Goal: Transaction & Acquisition: Book appointment/travel/reservation

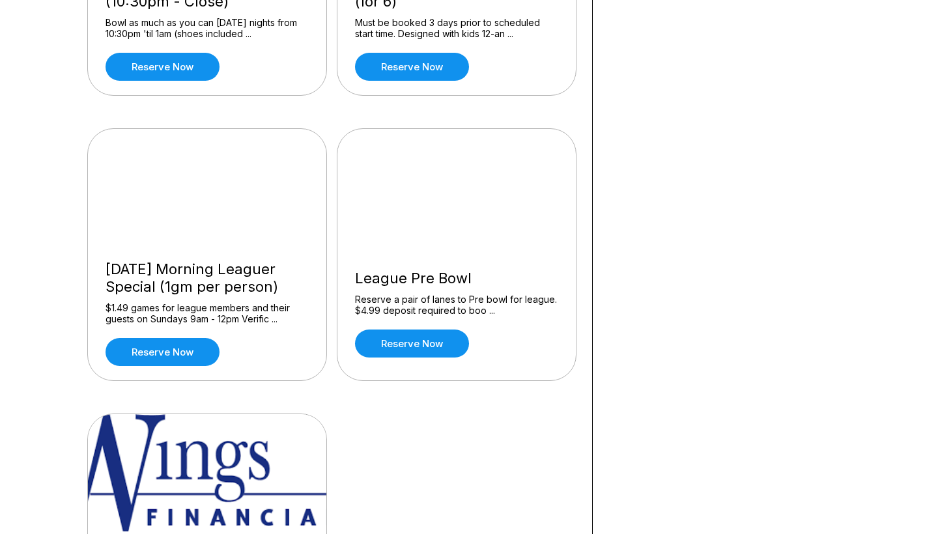
scroll to position [1167, 0]
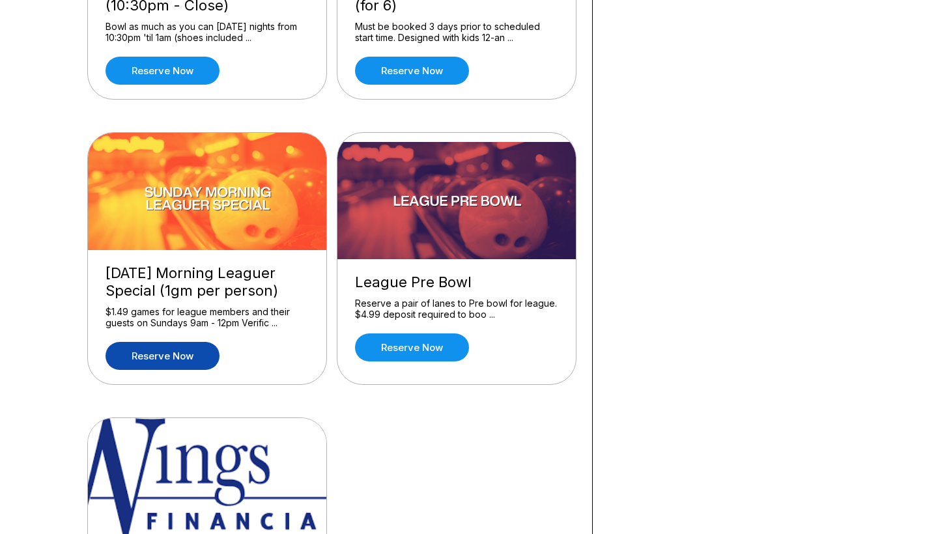
click at [163, 360] on link "Reserve now" at bounding box center [162, 356] width 114 height 28
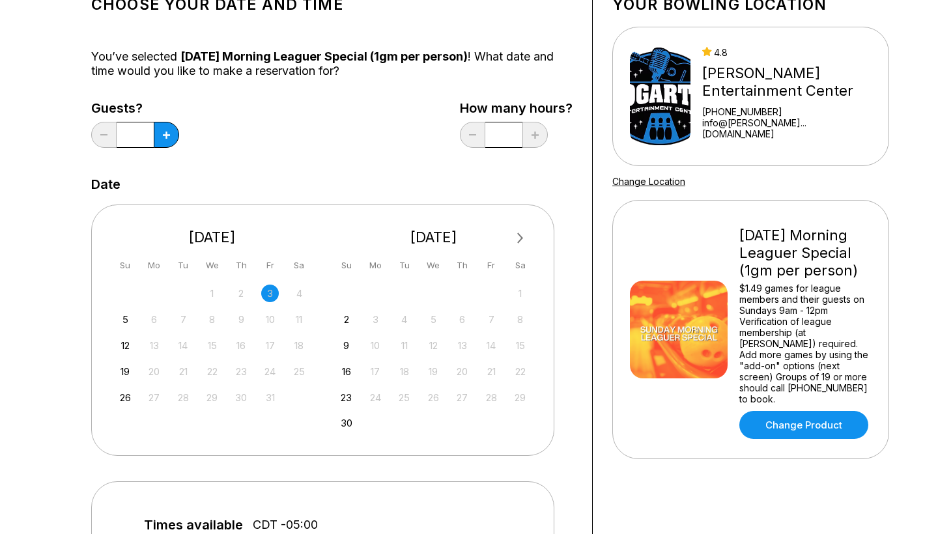
scroll to position [145, 0]
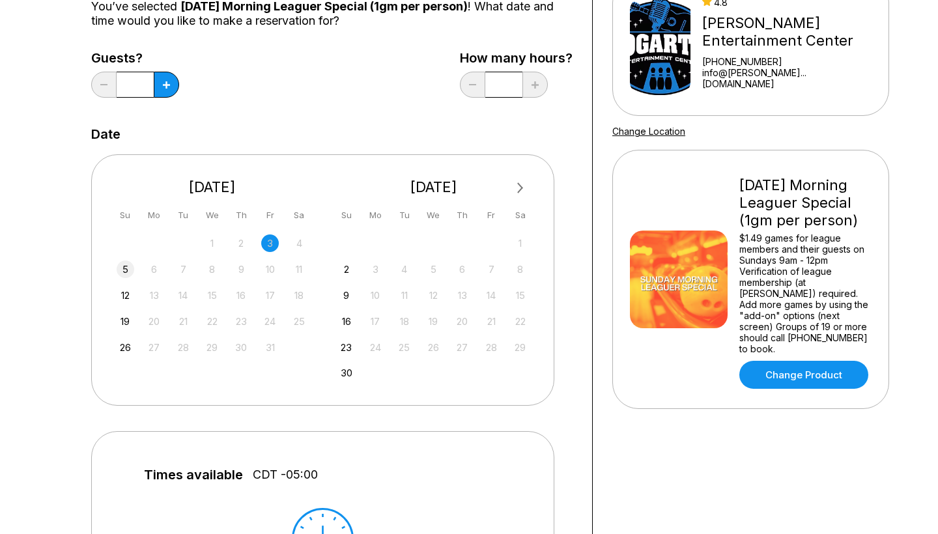
click at [124, 271] on div "5" at bounding box center [126, 269] width 18 height 18
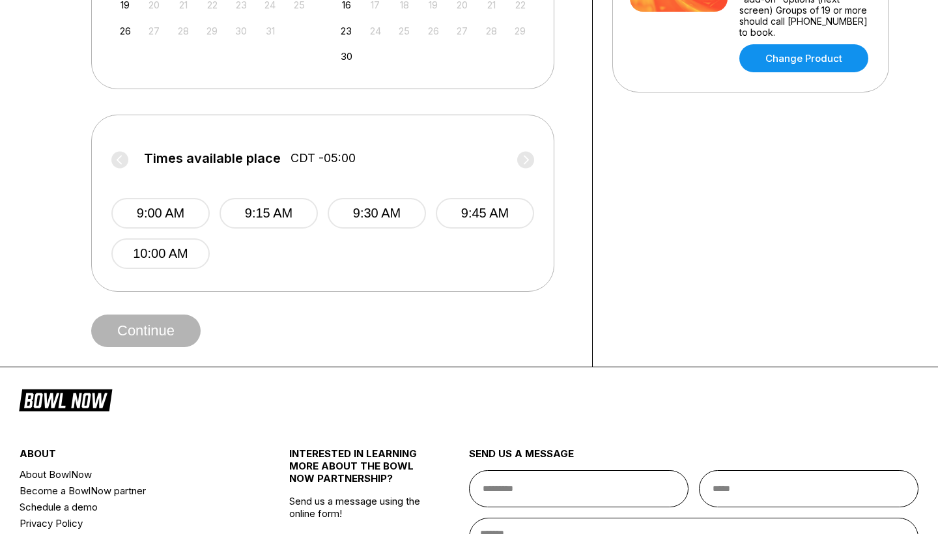
scroll to position [462, 0]
click at [148, 253] on button "10:00 AM" at bounding box center [160, 253] width 98 height 31
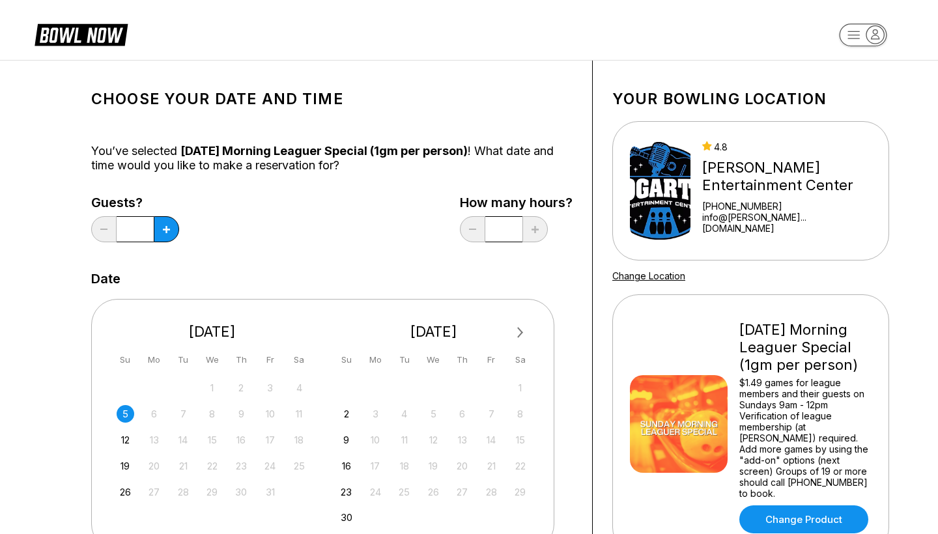
scroll to position [0, 0]
click at [172, 231] on button at bounding box center [166, 229] width 25 height 26
type input "*"
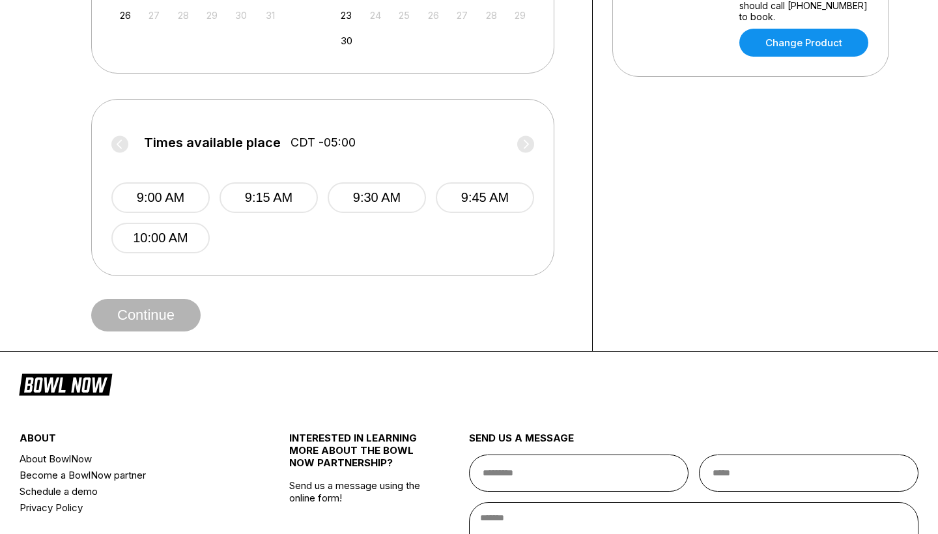
scroll to position [478, 0]
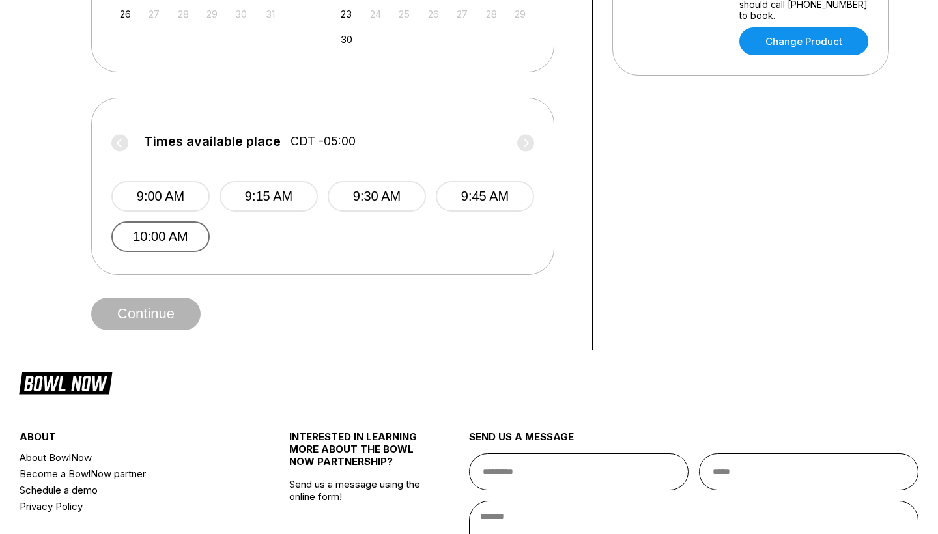
click at [180, 242] on button "10:00 AM" at bounding box center [160, 236] width 98 height 31
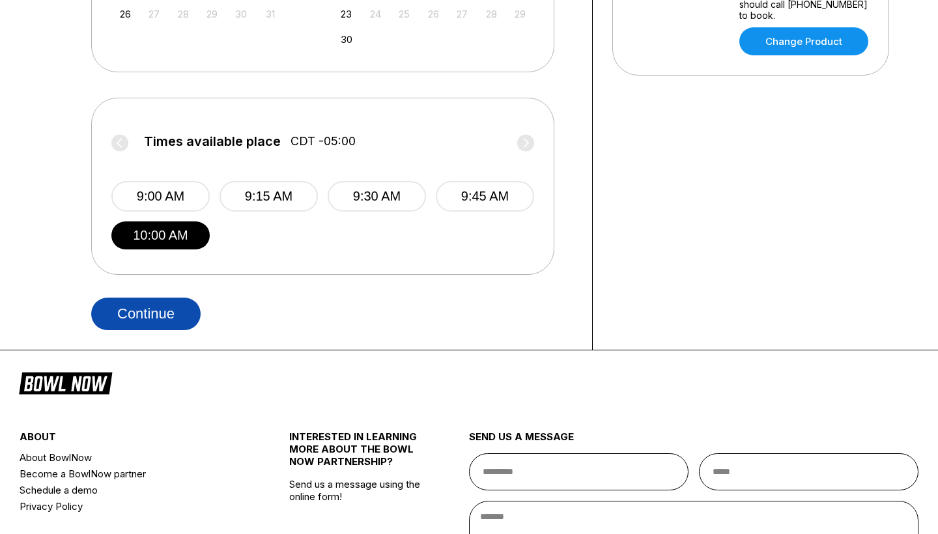
click at [161, 315] on button "Continue" at bounding box center [145, 314] width 109 height 33
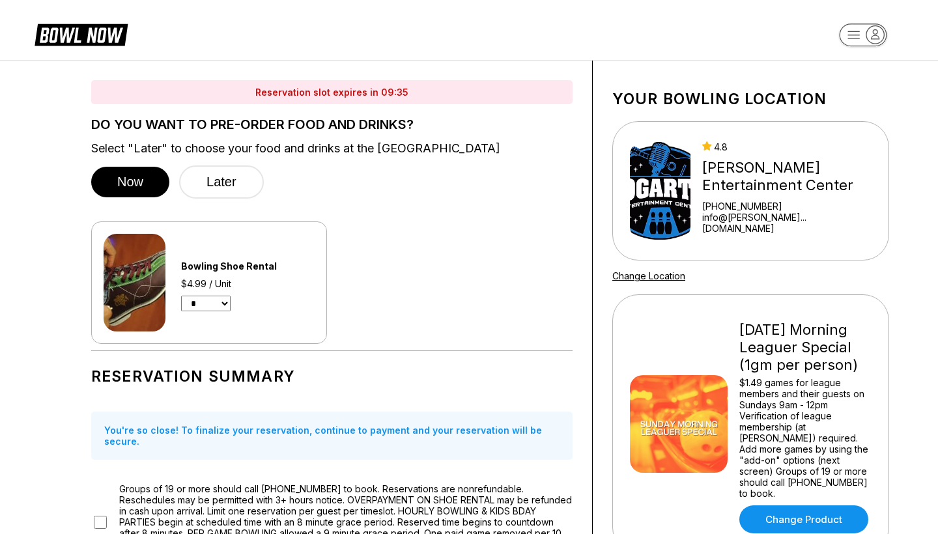
click at [867, 38] on icon "button" at bounding box center [875, 35] width 18 height 18
click at [449, 296] on div "Bowling Shoe Rental $4.99 / Unit * * * * * * * * * * ** ** **" at bounding box center [331, 282] width 481 height 122
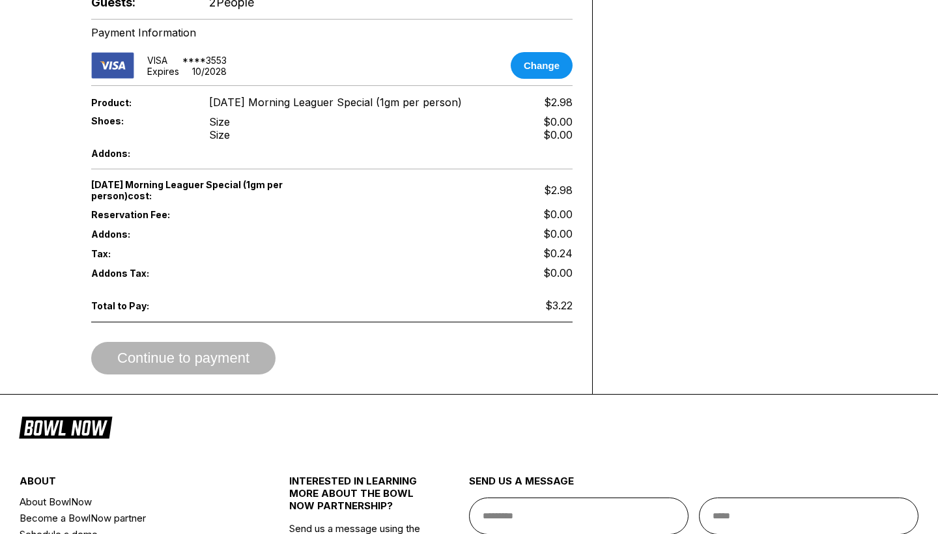
scroll to position [738, 0]
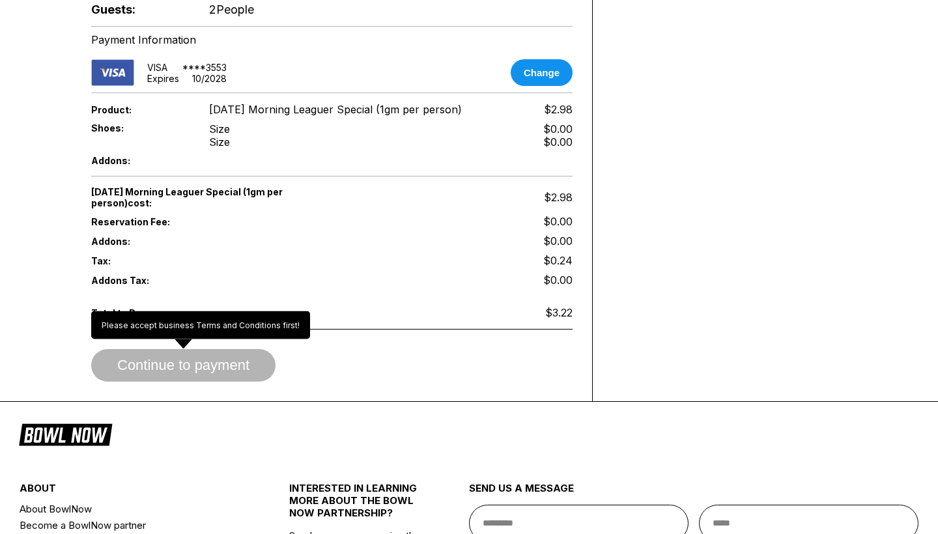
click at [203, 359] on span "Continue to payment" at bounding box center [183, 365] width 184 height 13
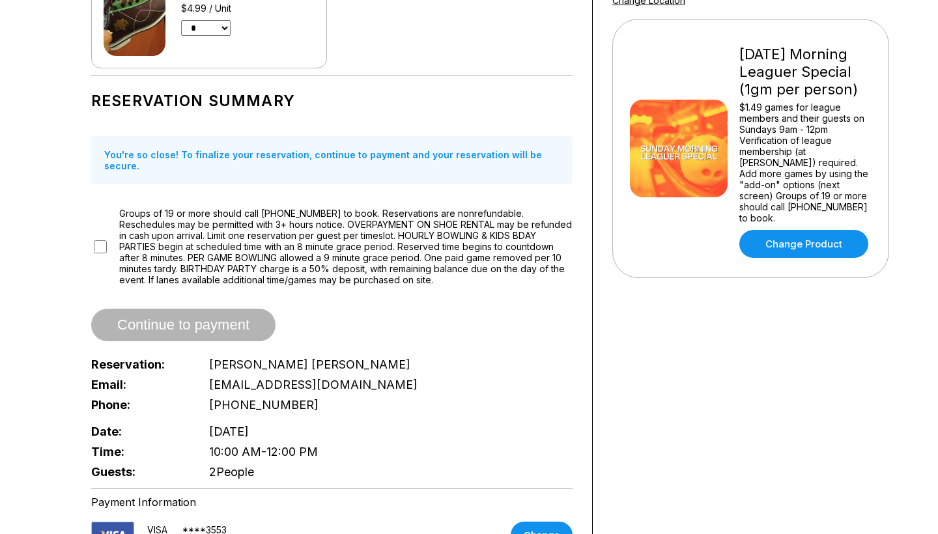
scroll to position [270, 0]
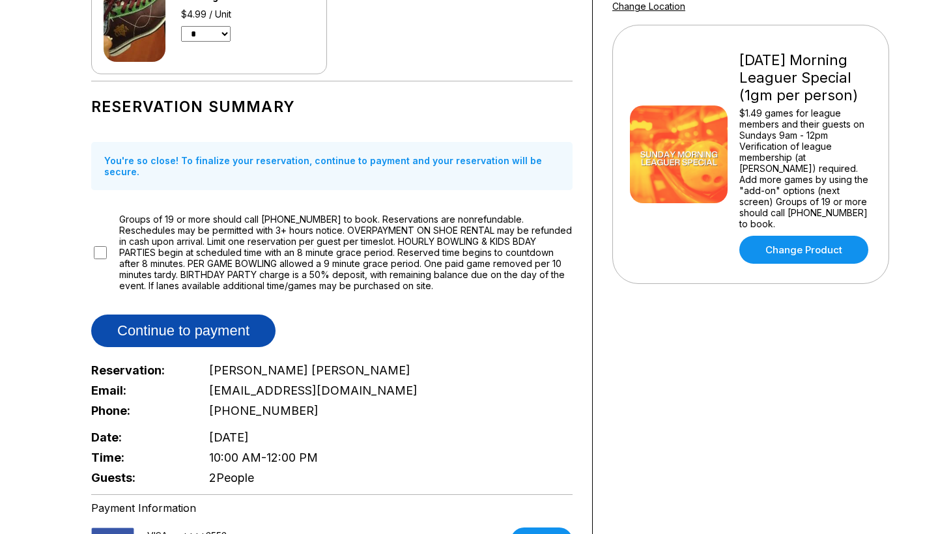
click at [186, 322] on button "Continue to payment" at bounding box center [183, 331] width 184 height 33
